Goal: Information Seeking & Learning: Learn about a topic

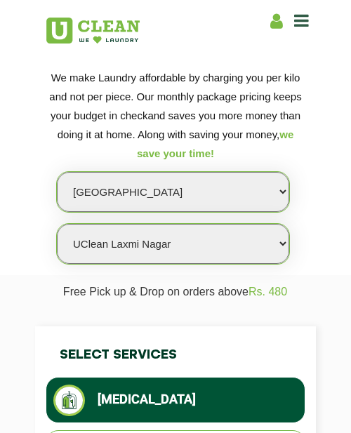
select select "139"
select select "403"
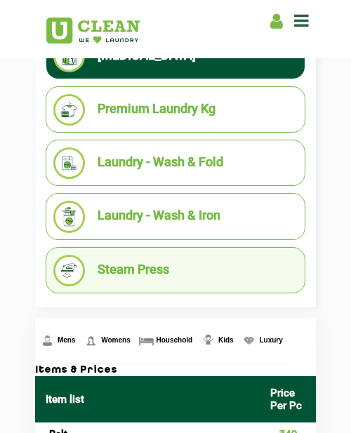
scroll to position [317, 0]
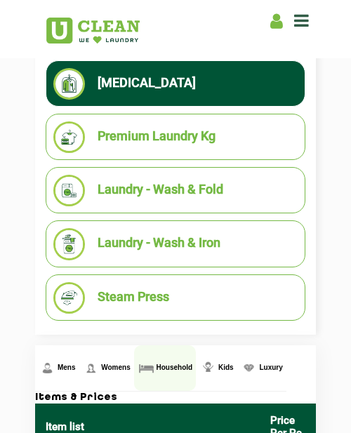
click at [158, 372] on link "Household" at bounding box center [165, 368] width 62 height 46
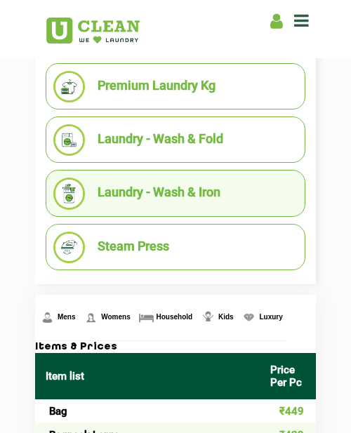
scroll to position [362, 0]
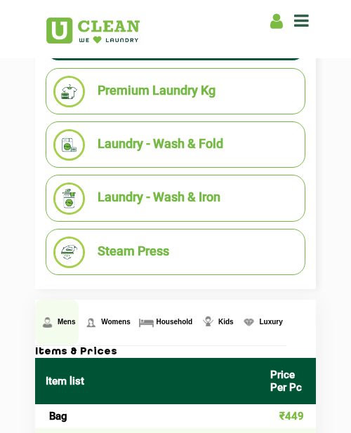
click at [60, 325] on span "Mens" at bounding box center [67, 322] width 18 height 8
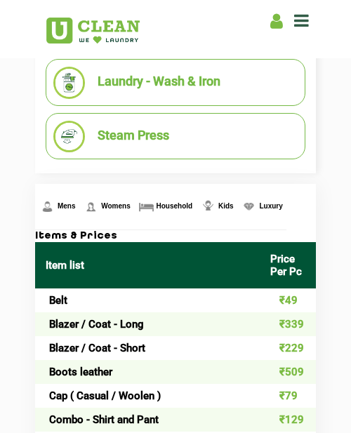
scroll to position [477, 0]
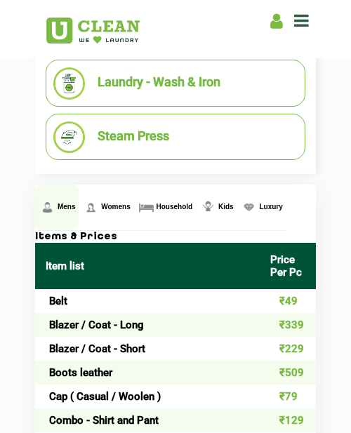
click at [51, 205] on link "Mens" at bounding box center [57, 208] width 44 height 46
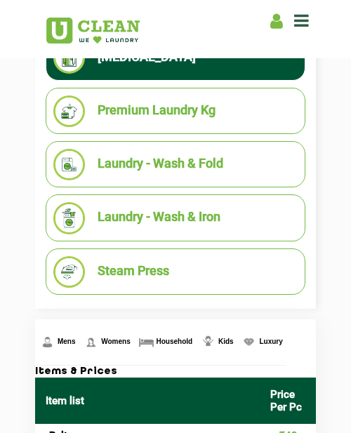
scroll to position [341, 0]
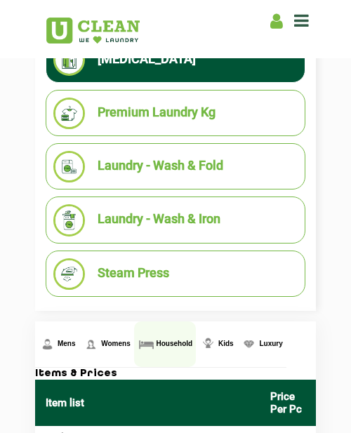
click at [174, 348] on link "Household" at bounding box center [165, 345] width 62 height 46
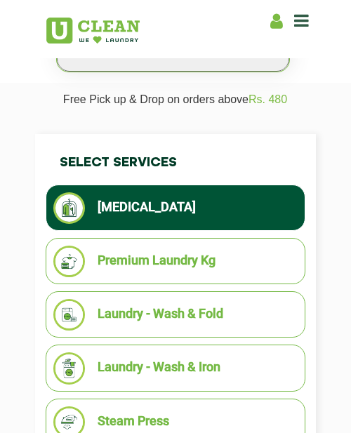
scroll to position [196, 0]
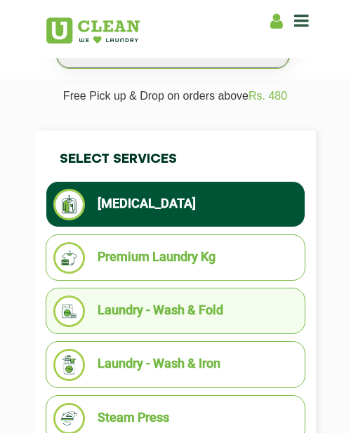
click at [170, 298] on li "Laundry - Wash & Fold" at bounding box center [175, 312] width 244 height 32
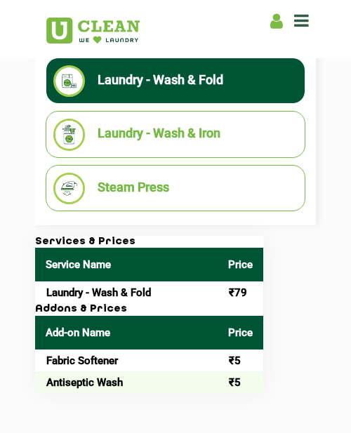
scroll to position [427, 0]
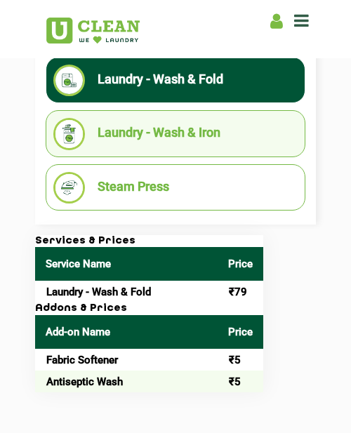
click at [218, 152] on ul "Laundry - Wash & Iron" at bounding box center [176, 133] width 260 height 46
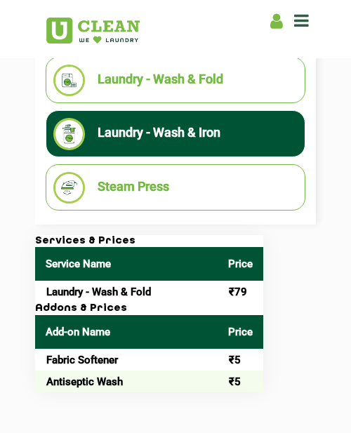
click at [194, 149] on li "Laundry - Wash & Iron" at bounding box center [175, 134] width 244 height 32
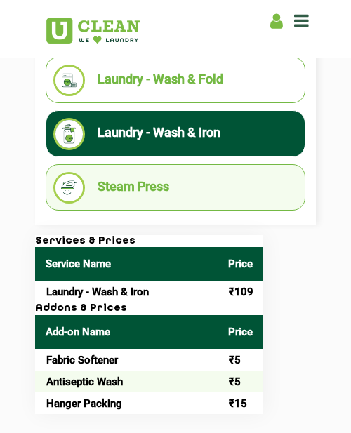
click at [197, 188] on li "Steam Press" at bounding box center [175, 188] width 244 height 32
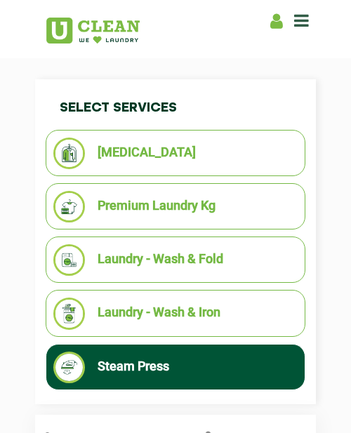
scroll to position [352, 0]
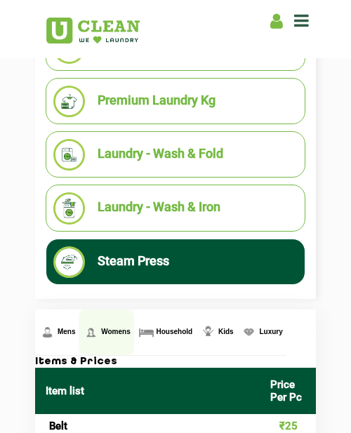
click at [113, 333] on span "Womens" at bounding box center [115, 332] width 29 height 8
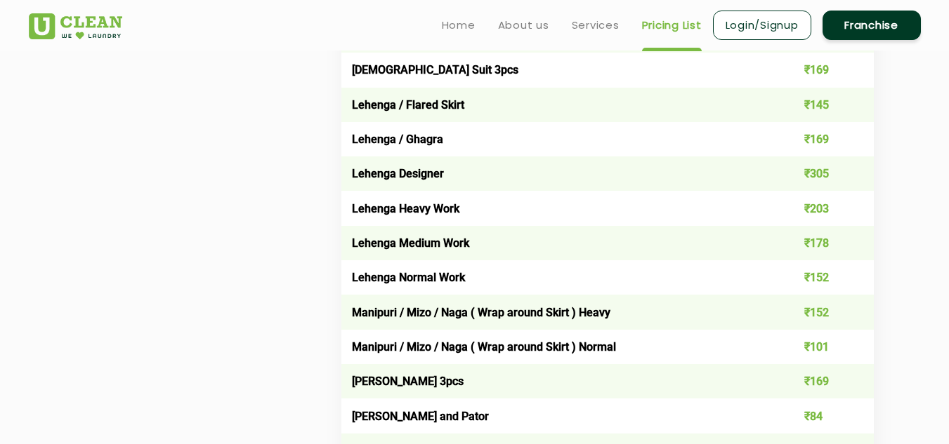
scroll to position [281, 0]
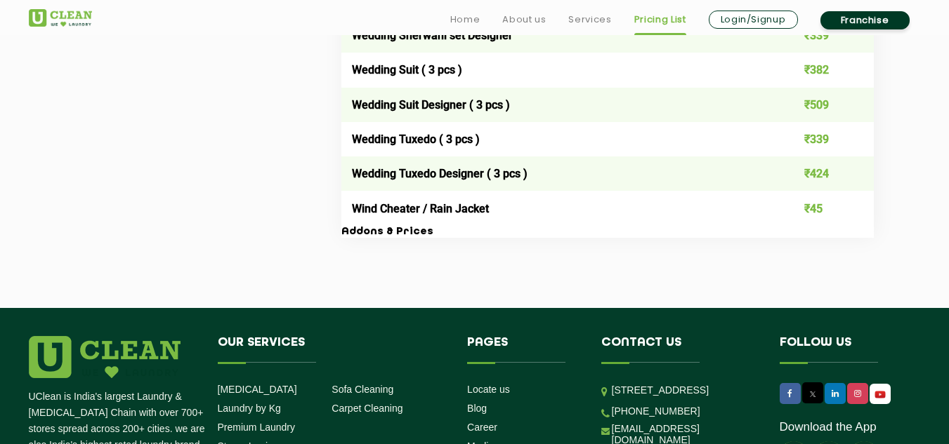
scroll to position [632, 0]
